Goal: Check status

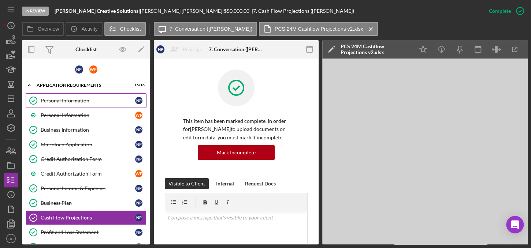
scroll to position [233, 0]
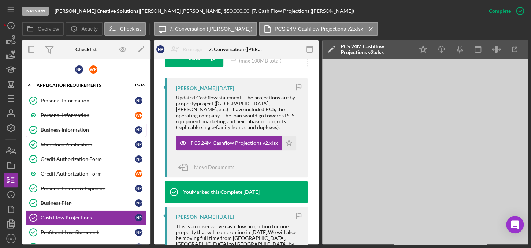
click at [63, 130] on div "Business Information" at bounding box center [88, 130] width 95 height 6
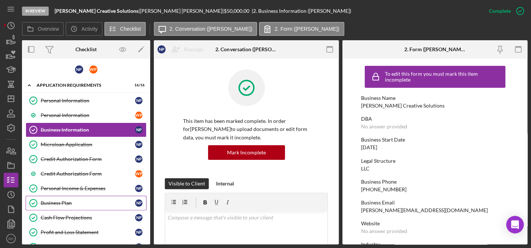
click at [58, 205] on link "Business Plan Business Plan N P" at bounding box center [86, 203] width 121 height 15
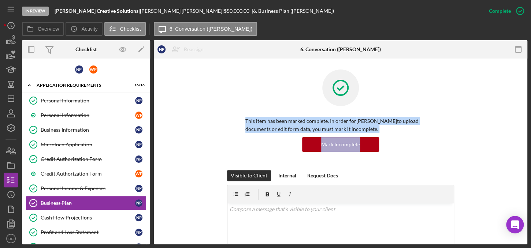
drag, startPoint x: 528, startPoint y: 87, endPoint x: 528, endPoint y: 146, distance: 59.0
click at [528, 146] on div "In Review [PERSON_NAME] Creative Solutions | [PERSON_NAME] | $50,000.00 | 6. Bu…" at bounding box center [265, 124] width 531 height 248
click at [529, 122] on div "In Review [PERSON_NAME] Creative Solutions | [PERSON_NAME] | $50,000.00 | 6. Bu…" at bounding box center [265, 124] width 531 height 248
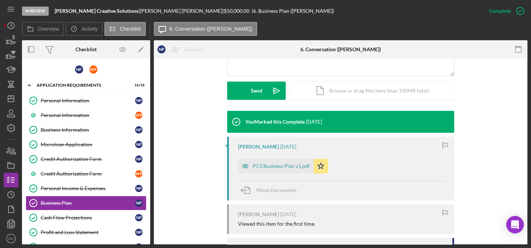
scroll to position [193, 0]
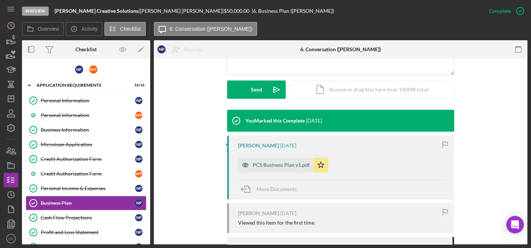
click at [289, 165] on div "PCS Business Plan v1.pdf" at bounding box center [281, 165] width 57 height 6
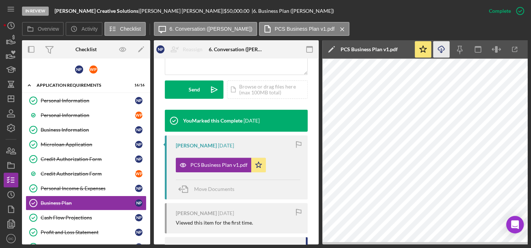
click at [442, 55] on icon "Icon/Download" at bounding box center [441, 49] width 16 height 16
click at [78, 146] on div "Microloan Application" at bounding box center [88, 145] width 95 height 6
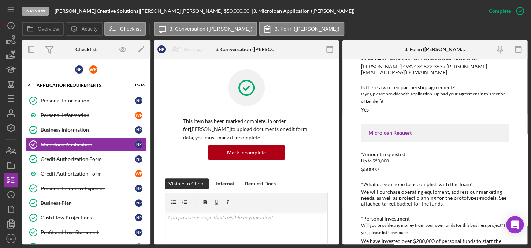
scroll to position [1066, 0]
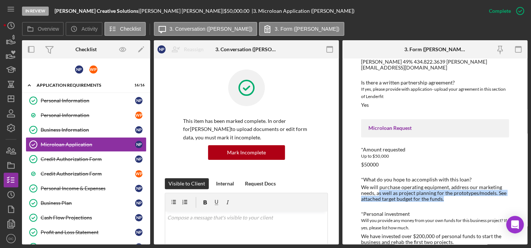
drag, startPoint x: 379, startPoint y: 179, endPoint x: 454, endPoint y: 188, distance: 75.6
click at [454, 188] on div "We will purchase operating equipment, address our marketing needs, as well as p…" at bounding box center [435, 194] width 148 height 18
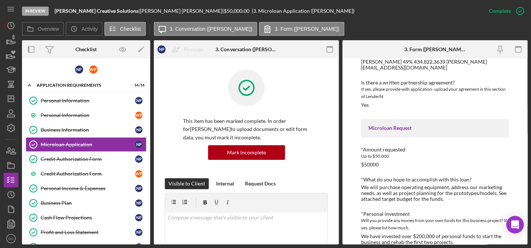
click at [436, 211] on div "*Personal investment" at bounding box center [435, 214] width 148 height 6
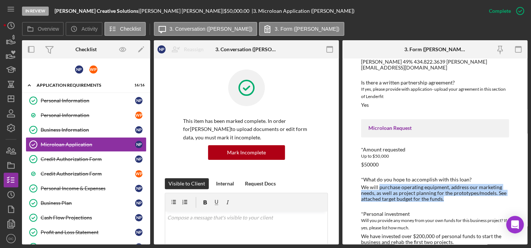
drag, startPoint x: 379, startPoint y: 176, endPoint x: 462, endPoint y: 189, distance: 83.7
click at [462, 189] on div "We will purchase operating equipment, address our marketing needs, as well as p…" at bounding box center [435, 194] width 148 height 18
copy div "purchase operating equipment, address our marketing needs, as well as project p…"
drag, startPoint x: 527, startPoint y: 193, endPoint x: 516, endPoint y: 170, distance: 25.1
click at [516, 170] on div "To edit this form you must mark this item incomplete MICROLOAN APPLICATION *Bor…" at bounding box center [435, 152] width 185 height 186
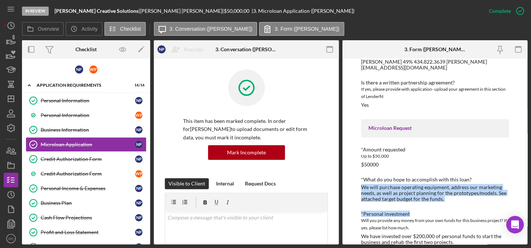
click at [516, 170] on div "To edit this form you must mark this item incomplete MICROLOAN APPLICATION *Bor…" at bounding box center [435, 152] width 185 height 186
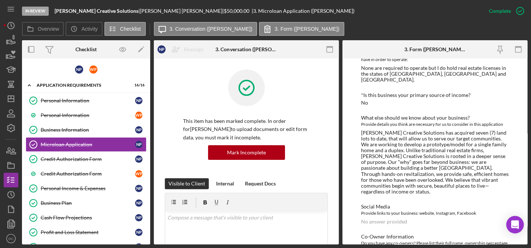
scroll to position [839, 0]
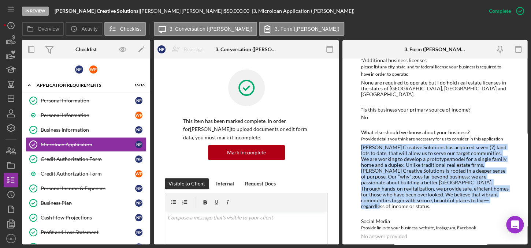
drag, startPoint x: 449, startPoint y: 194, endPoint x: 356, endPoint y: 143, distance: 105.6
click at [356, 143] on div "To edit this form you must mark this item incomplete MICROLOAN APPLICATION *Bor…" at bounding box center [435, 152] width 185 height 186
copy div "[PERSON_NAME] Creative Solutions has acquired seven (7) land lots to date, that…"
